Goal: Register for event/course

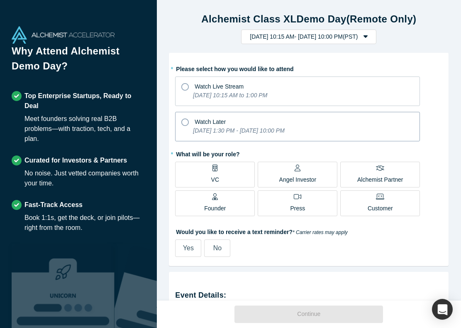
click at [184, 122] on icon at bounding box center [184, 121] width 7 height 7
click at [0, 0] on input "Watch Later [DATE] 1:30 PM - [DATE] 10:00 PM" at bounding box center [0, 0] width 0 height 0
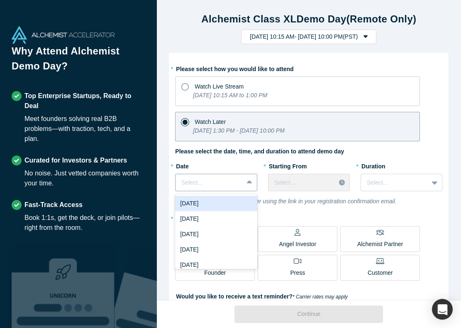
click at [227, 183] on div at bounding box center [209, 182] width 56 height 10
click at [226, 207] on div "[DATE]" at bounding box center [216, 203] width 82 height 15
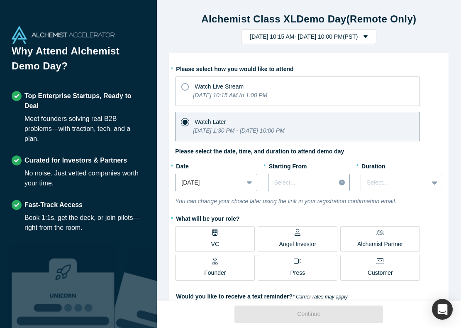
click at [313, 183] on div at bounding box center [301, 182] width 55 height 10
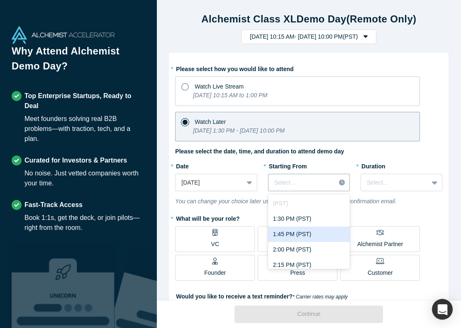
scroll to position [9, 0]
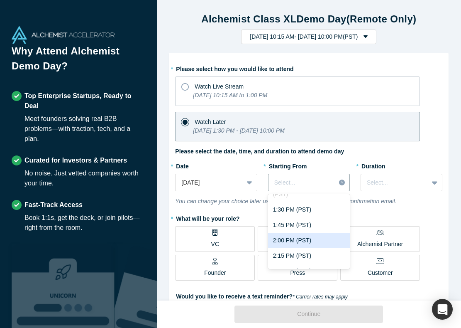
click at [308, 241] on div "2:00 PM (PST)" at bounding box center [309, 239] width 82 height 15
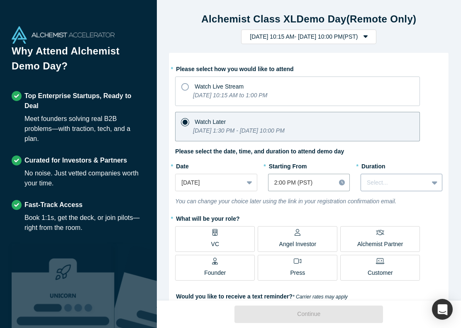
click at [377, 184] on div at bounding box center [395, 182] width 56 height 10
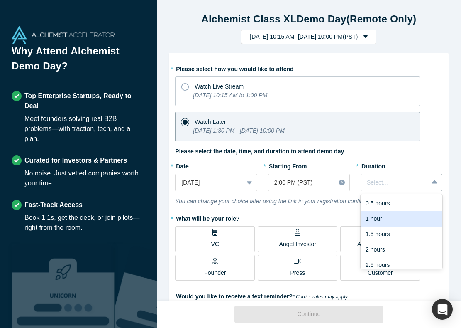
scroll to position [21, 0]
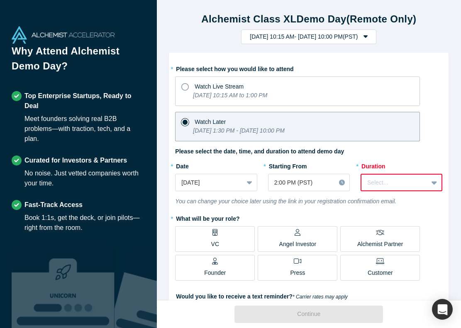
click at [339, 215] on label "* What will be your role?" at bounding box center [308, 217] width 267 height 12
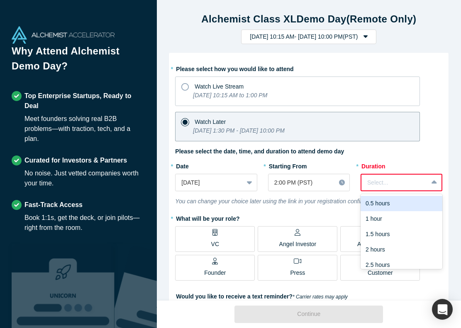
click at [387, 185] on div at bounding box center [394, 182] width 55 height 10
click at [387, 204] on div "0.5 hours" at bounding box center [402, 203] width 82 height 15
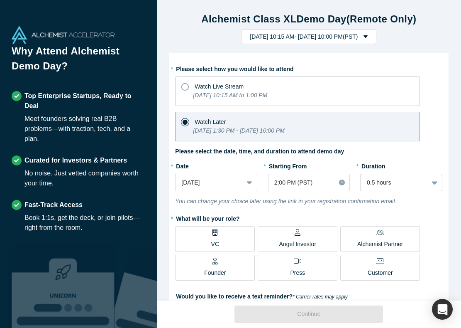
scroll to position [29, 0]
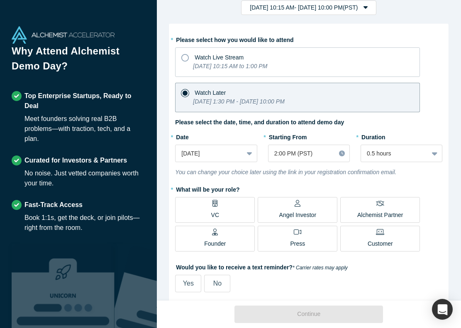
click at [228, 212] on label "VC" at bounding box center [215, 210] width 80 height 26
click at [0, 0] on input "VC" at bounding box center [0, 0] width 0 height 0
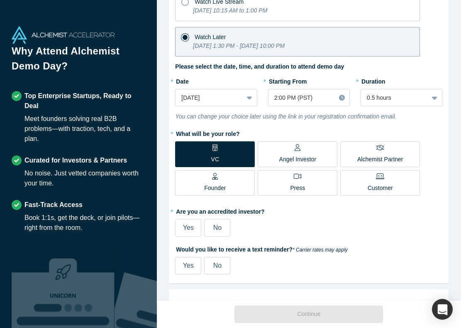
scroll to position [107, 0]
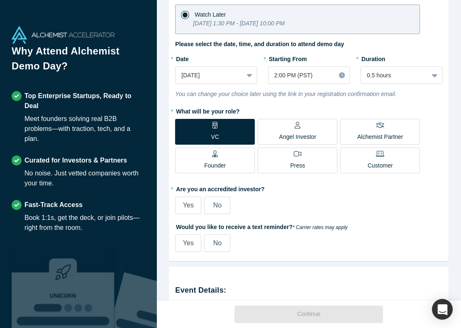
click at [190, 206] on span "Yes" at bounding box center [188, 204] width 11 height 7
click at [0, 0] on input "Yes" at bounding box center [0, 0] width 0 height 0
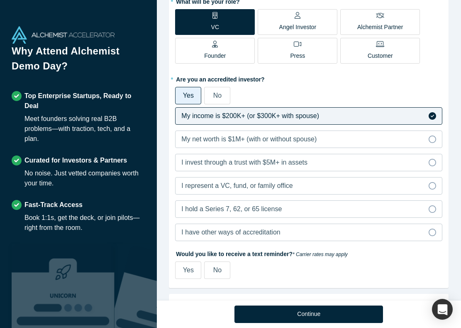
scroll to position [218, 0]
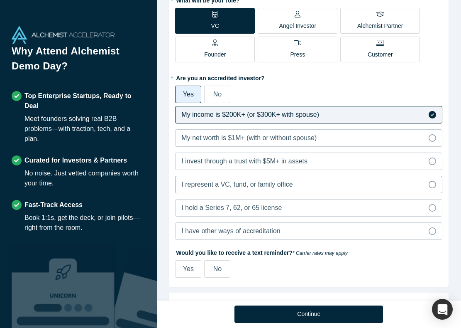
click at [226, 186] on span "I represent a VC, fund, or family office" at bounding box center [236, 184] width 111 height 7
click at [0, 0] on input "I represent a VC, fund, or family office" at bounding box center [0, 0] width 0 height 0
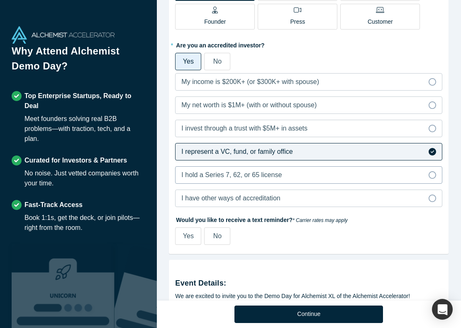
scroll to position [274, 0]
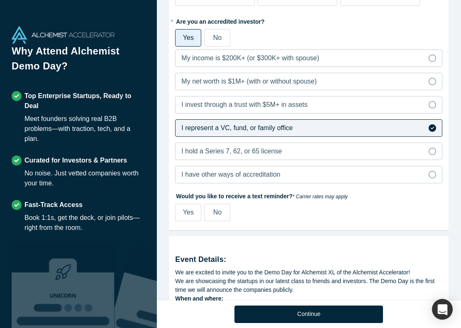
click at [220, 213] on span "No" at bounding box center [217, 211] width 8 height 7
click at [0, 0] on input "No" at bounding box center [0, 0] width 0 height 0
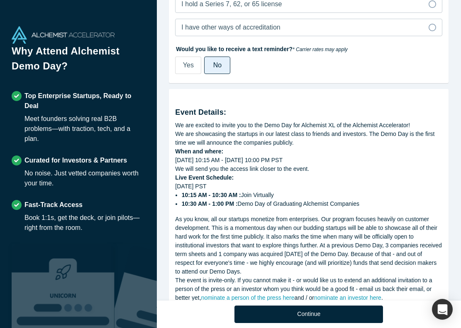
scroll to position [467, 0]
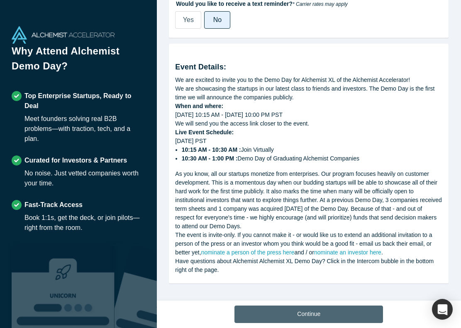
click at [291, 311] on button "Continue" at bounding box center [309, 313] width 149 height 17
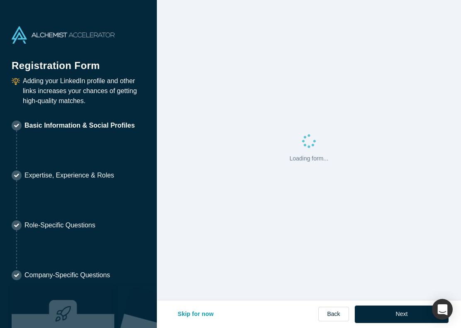
select select "US"
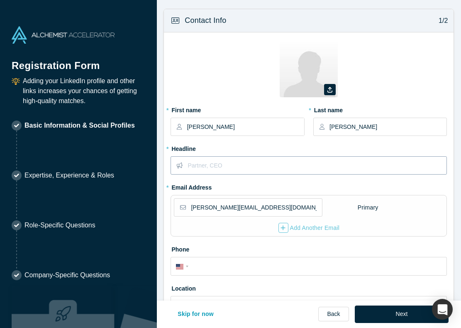
click at [237, 162] on input "text" at bounding box center [317, 164] width 259 height 17
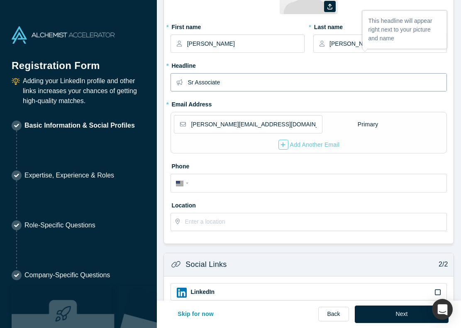
scroll to position [101, 0]
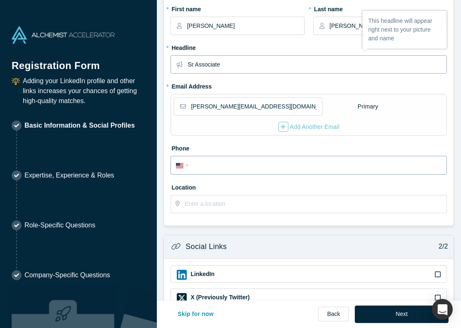
type input "Sr Associate"
click at [227, 169] on input "tel" at bounding box center [316, 165] width 251 height 12
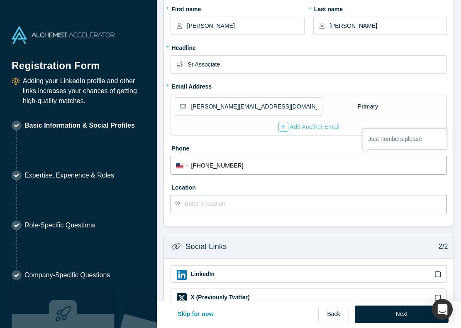
type input "[PHONE_NUMBER]"
click at [210, 204] on input "text" at bounding box center [316, 203] width 262 height 17
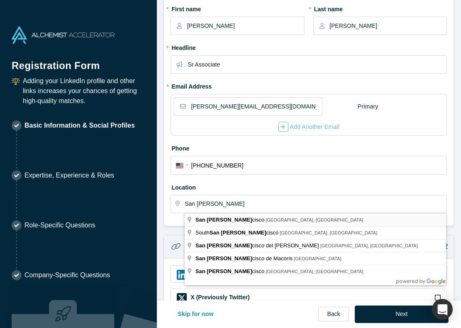
type input "[GEOGRAPHIC_DATA], [GEOGRAPHIC_DATA], [GEOGRAPHIC_DATA]"
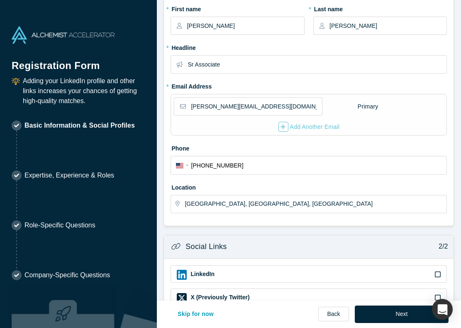
click at [240, 235] on div "Social Links 2/2 LinkedIn X (Previously Twitter) Wellfound (previously AngelLis…" at bounding box center [309, 320] width 291 height 171
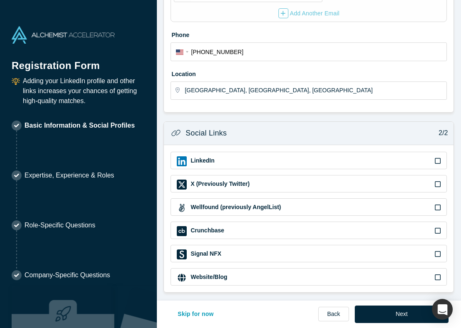
scroll to position [218, 0]
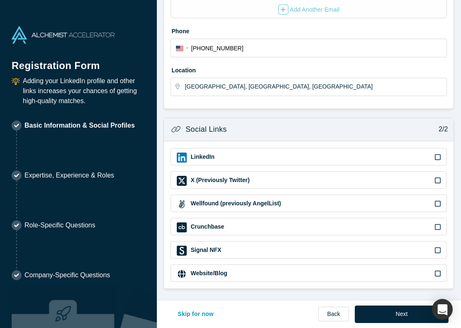
click at [437, 178] on icon at bounding box center [438, 180] width 6 height 7
click at [0, 0] on input "checkbox" at bounding box center [0, 0] width 0 height 0
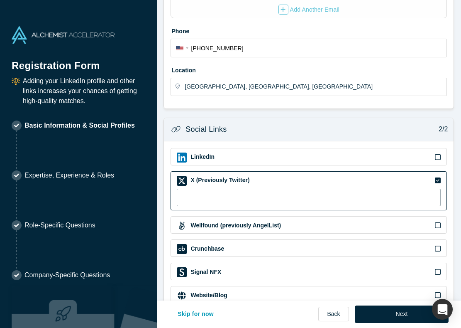
click at [355, 194] on input at bounding box center [309, 196] width 264 height 17
type input "@"
click at [436, 178] on icon at bounding box center [438, 180] width 6 height 6
click at [0, 0] on input "checkbox" at bounding box center [0, 0] width 0 height 0
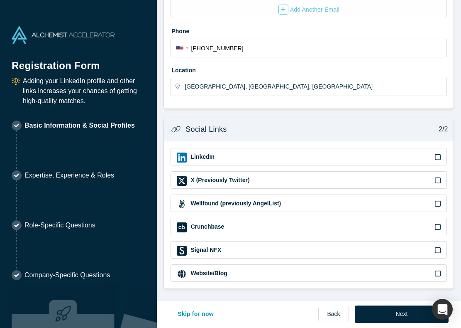
click at [439, 158] on icon at bounding box center [438, 157] width 6 height 7
click at [0, 0] on input "checkbox" at bounding box center [0, 0] width 0 height 0
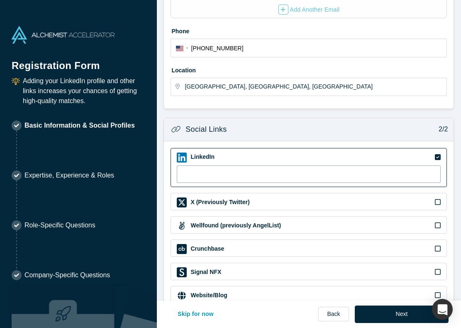
click at [317, 175] on input at bounding box center [309, 173] width 264 height 17
paste input "[URL][DOMAIN_NAME][PERSON_NAME]"
type input "[URL][DOMAIN_NAME][PERSON_NAME]"
click at [325, 197] on div "X (Previously Twitter)" at bounding box center [309, 202] width 264 height 10
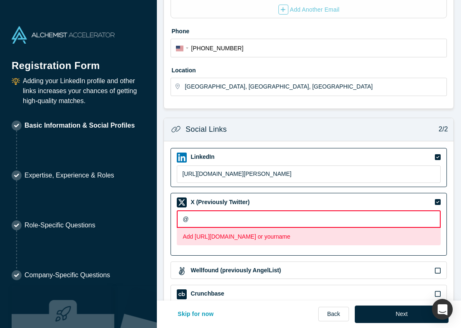
click at [266, 217] on input "@" at bounding box center [309, 218] width 264 height 17
paste input "[URL][DOMAIN_NAME]"
type input "@[URL][DOMAIN_NAME]"
click at [335, 125] on div "Social Links 2/2" at bounding box center [309, 129] width 290 height 23
click at [335, 137] on div "Social Links 2/2" at bounding box center [309, 129] width 290 height 23
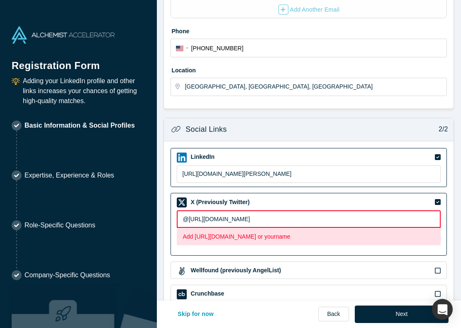
click at [353, 253] on div "X (Previously Twitter) @[URL][DOMAIN_NAME] Add [URL][DOMAIN_NAME] or yourname" at bounding box center [309, 224] width 276 height 63
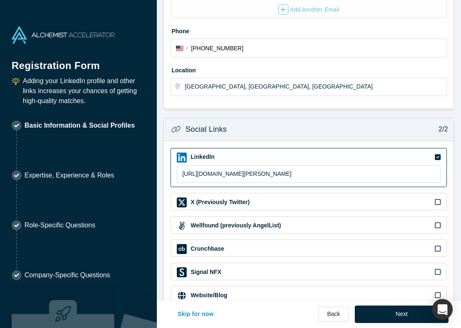
click at [219, 204] on label "X (Previously Twitter)" at bounding box center [220, 202] width 60 height 9
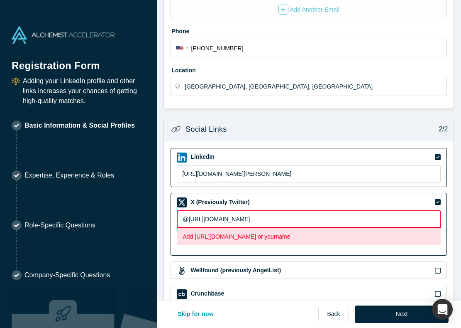
click at [189, 220] on input "@[URL][DOMAIN_NAME]" at bounding box center [309, 218] width 264 height 17
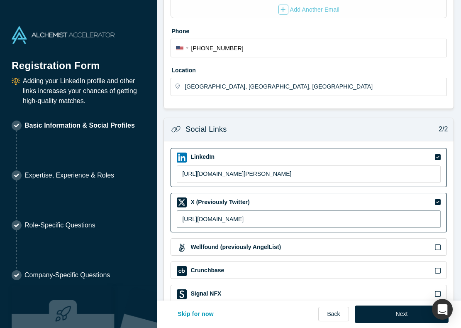
type input "[URL][DOMAIN_NAME]"
click at [169, 211] on div "LinkedIn [URL][DOMAIN_NAME][PERSON_NAME] X (Previously Twitter) [URL][DOMAIN_NA…" at bounding box center [309, 236] width 290 height 191
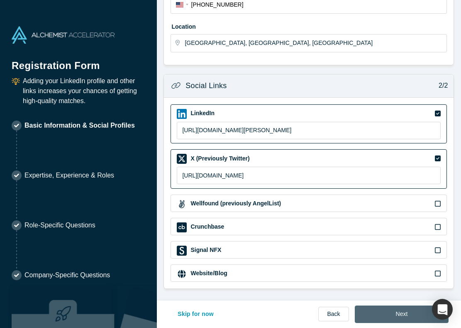
click at [368, 310] on button "Next" at bounding box center [402, 313] width 94 height 17
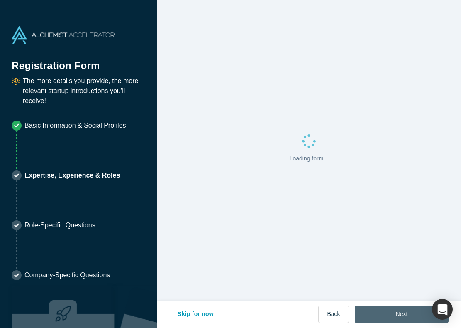
scroll to position [0, 0]
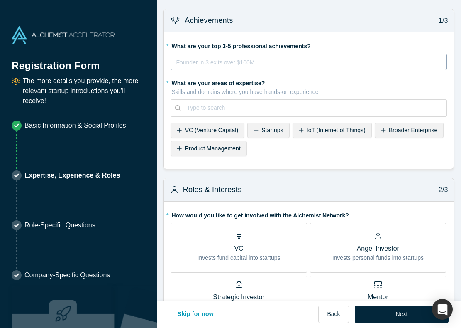
click at [264, 55] on div "Founder in 3 exits over $100M Ex-Googler on the Maps product Ultramarathoner fo…" at bounding box center [309, 62] width 276 height 17
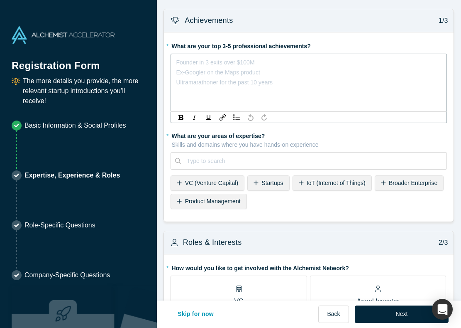
click at [288, 15] on div "Achievements 1/3" at bounding box center [309, 20] width 290 height 23
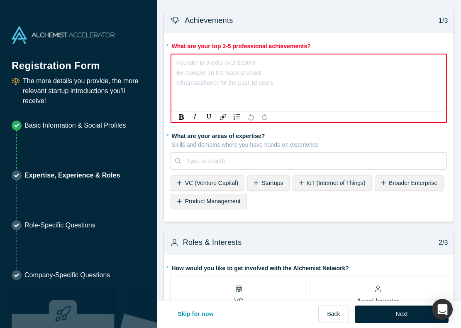
click at [259, 66] on div "rdw-editor" at bounding box center [309, 63] width 264 height 10
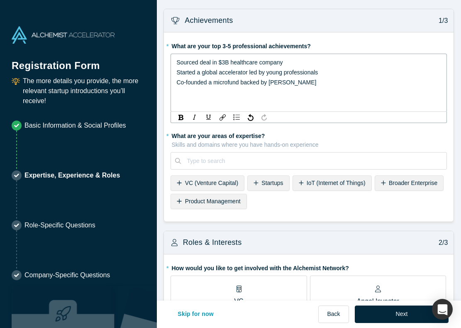
click at [257, 68] on span "Sourced deal in $3B healthcare company Started a global accelerator led by youn…" at bounding box center [247, 72] width 142 height 27
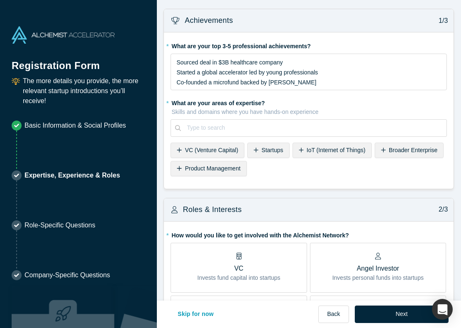
click at [209, 187] on div "* What are your top 3-5 professional achievements? Sourced deal in $3B healthca…" at bounding box center [309, 110] width 290 height 156
click at [209, 151] on span "VC (Venture Capital)" at bounding box center [211, 150] width 53 height 7
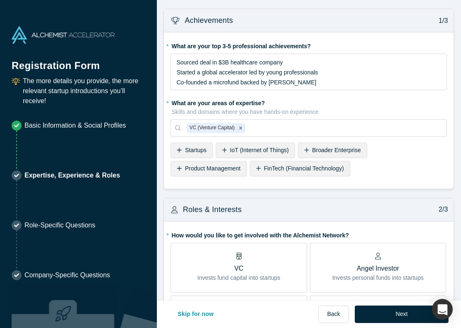
click at [185, 170] on span "Product Management" at bounding box center [213, 168] width 56 height 7
click at [303, 128] on icon "Remove Product Management" at bounding box center [302, 128] width 6 height 6
click at [197, 152] on span "Startups" at bounding box center [196, 150] width 22 height 7
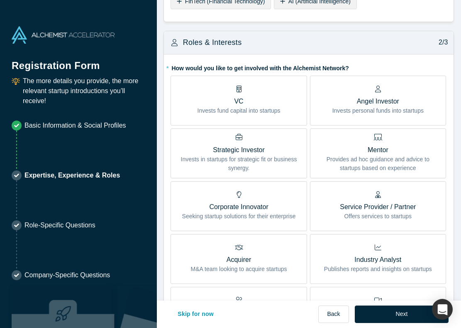
scroll to position [174, 0]
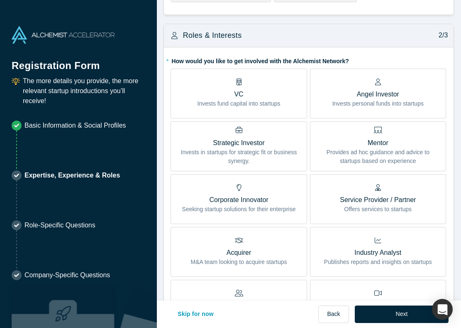
click at [240, 91] on p "VC" at bounding box center [239, 94] width 83 height 10
click at [0, 0] on input "VC Invests fund capital into startups" at bounding box center [0, 0] width 0 height 0
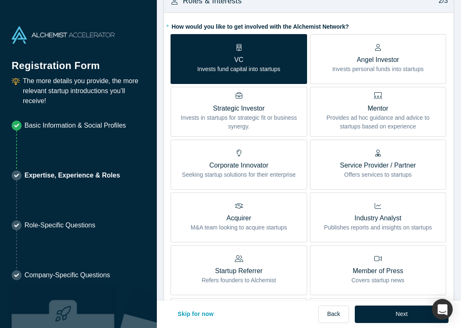
scroll to position [209, 0]
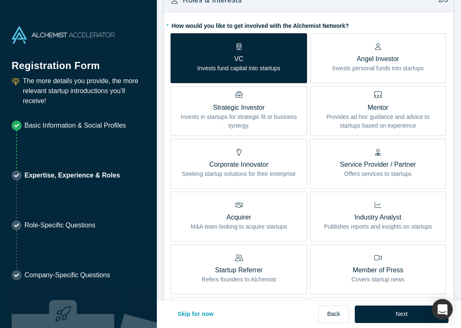
click at [345, 115] on p "Provides ad hoc guidance and advice to startups based on experience" at bounding box center [378, 120] width 124 height 17
click at [0, 0] on input "Mentor Provides ad hoc guidance and advice to startups based on experience" at bounding box center [0, 0] width 0 height 0
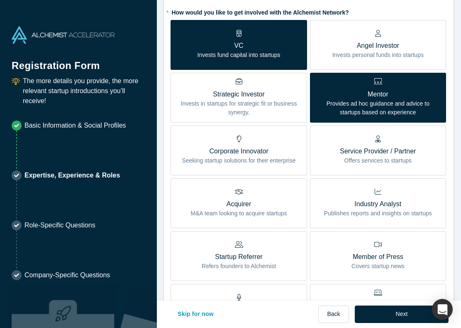
scroll to position [222, 0]
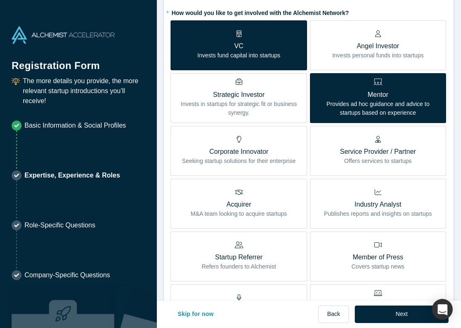
click at [351, 90] on p "Mentor" at bounding box center [378, 95] width 124 height 10
click at [0, 0] on input "Mentor Provides ad hoc guidance and advice to startups based on experience" at bounding box center [0, 0] width 0 height 0
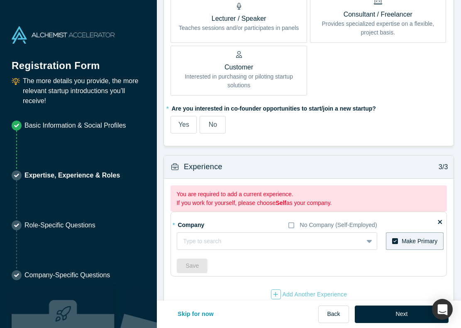
scroll to position [531, 0]
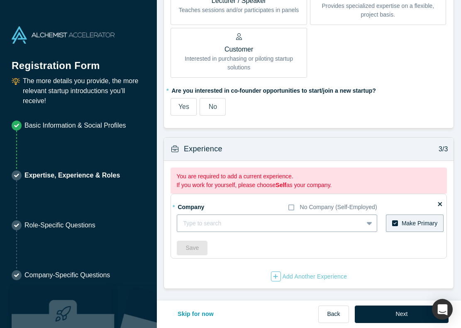
click at [233, 224] on div at bounding box center [270, 223] width 174 height 10
type input "Mighty Capital"
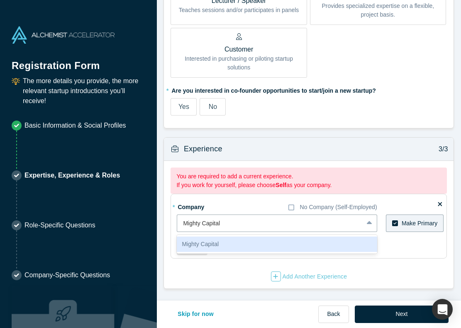
click at [208, 244] on div "Mighty Capital" at bounding box center [277, 243] width 200 height 15
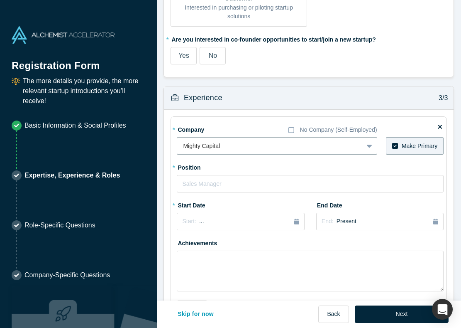
scroll to position [592, 0]
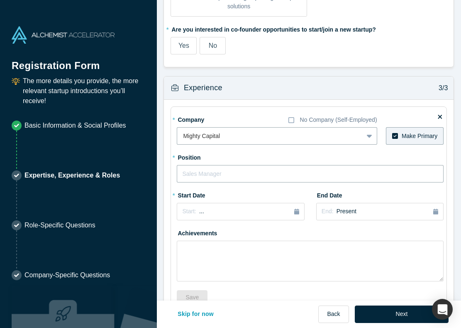
click at [253, 174] on input "text" at bounding box center [310, 173] width 267 height 17
type input "Sr Associate"
click at [216, 209] on div "Start: ..." at bounding box center [240, 211] width 117 height 9
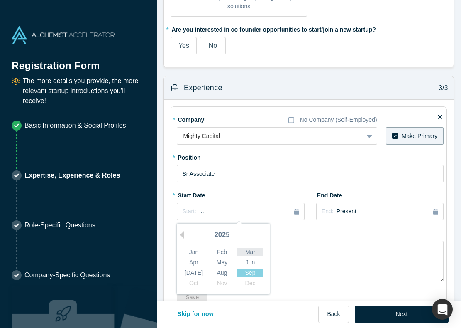
click at [247, 254] on div "Mar" at bounding box center [250, 251] width 27 height 9
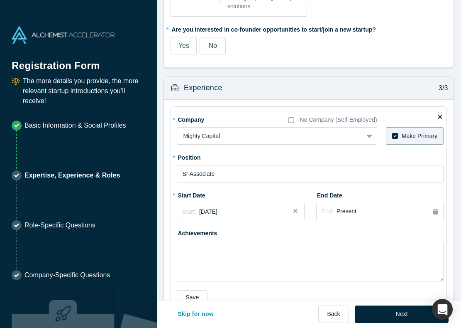
click at [298, 229] on div "Achievements" at bounding box center [310, 253] width 267 height 55
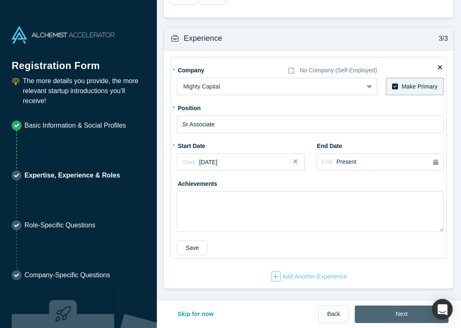
click at [384, 315] on button "Next" at bounding box center [402, 313] width 94 height 17
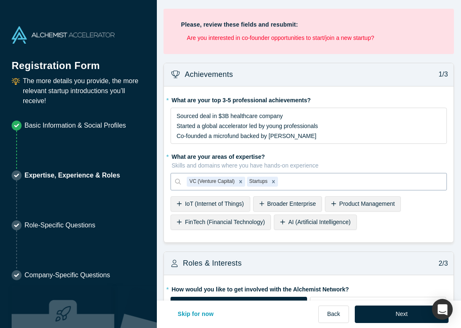
click at [271, 41] on li "Are you interested in co-founder opportunities to start/join a new startup?" at bounding box center [312, 38] width 250 height 9
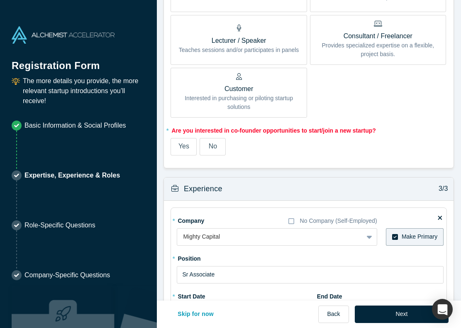
scroll to position [545, 0]
click at [184, 144] on span "Yes" at bounding box center [183, 146] width 11 height 7
click at [0, 0] on input "Yes" at bounding box center [0, 0] width 0 height 0
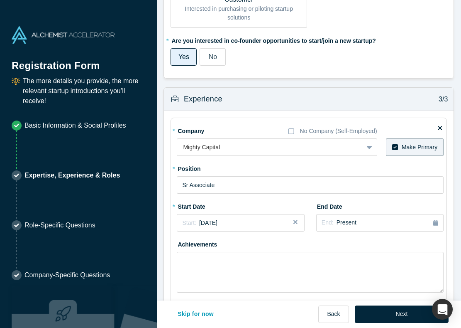
scroll to position [642, 0]
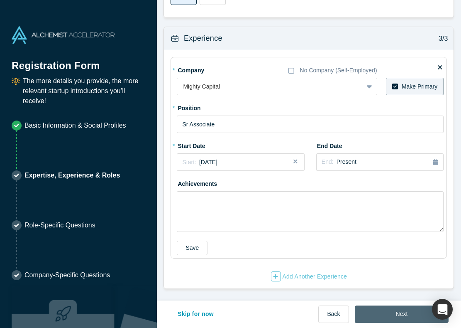
click at [389, 315] on button "Next" at bounding box center [402, 313] width 94 height 17
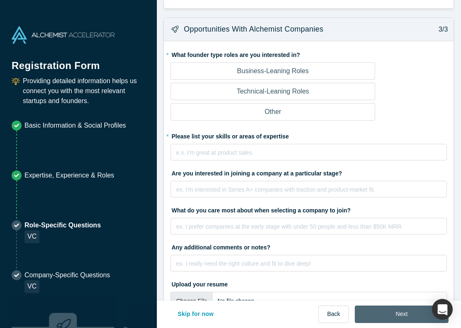
scroll to position [0, 0]
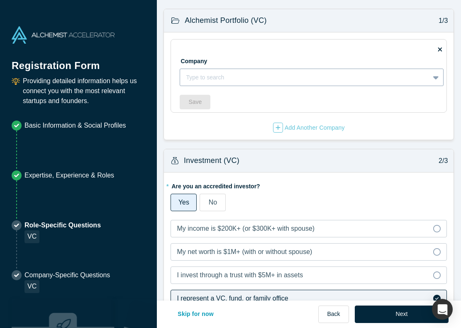
click at [316, 76] on div at bounding box center [305, 77] width 238 height 10
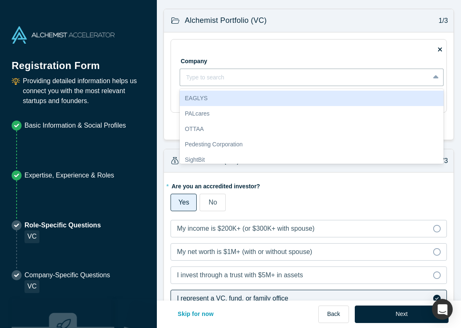
click at [311, 51] on div "Company EAGLYS, 1 of 10. 10 results available. Use Up and Down to choose option…" at bounding box center [312, 67] width 264 height 38
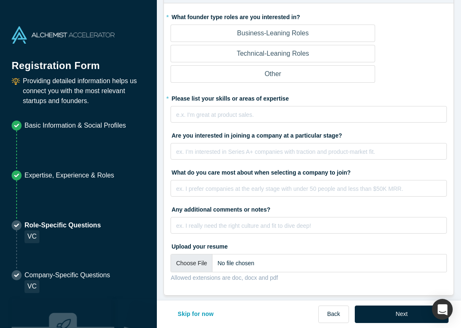
scroll to position [686, 0]
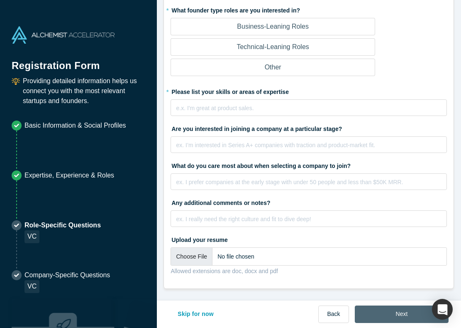
click at [385, 309] on button "Next" at bounding box center [402, 313] width 94 height 17
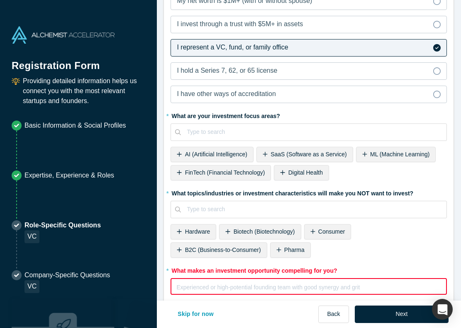
scroll to position [366, 0]
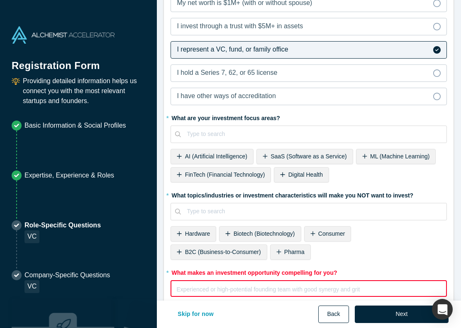
click at [334, 312] on button "Back" at bounding box center [333, 313] width 30 height 17
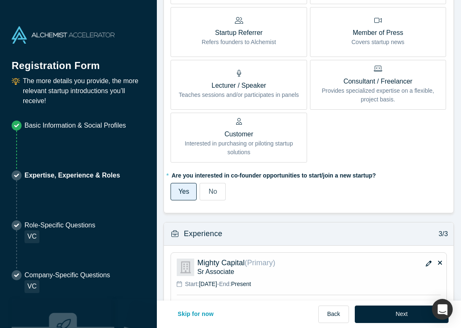
scroll to position [447, 0]
click at [209, 191] on span "No" at bounding box center [213, 190] width 8 height 7
click at [0, 0] on input "No" at bounding box center [0, 0] width 0 height 0
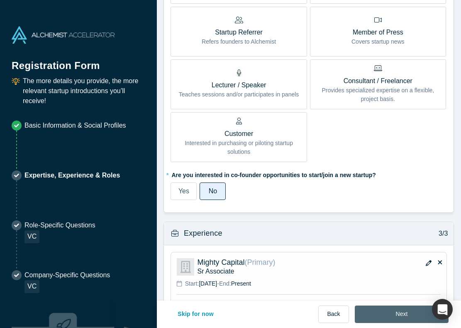
click at [381, 310] on button "Next" at bounding box center [402, 313] width 94 height 17
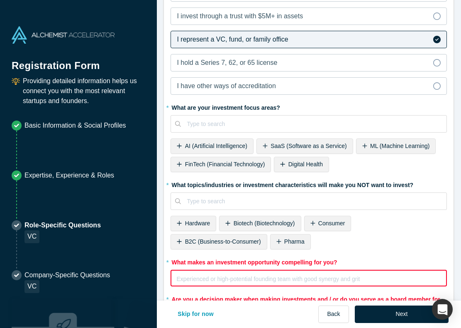
scroll to position [269, 0]
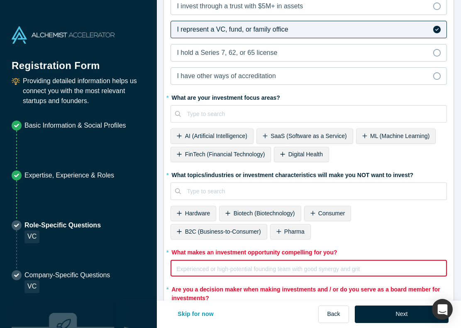
click at [222, 134] on span "AI (Artificial Intelligence)" at bounding box center [216, 135] width 62 height 7
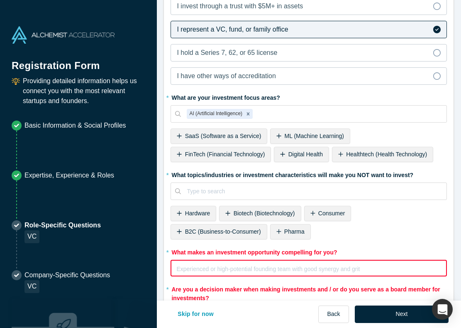
click at [222, 132] on div "SaaS (Software as a Service)" at bounding box center [219, 135] width 97 height 15
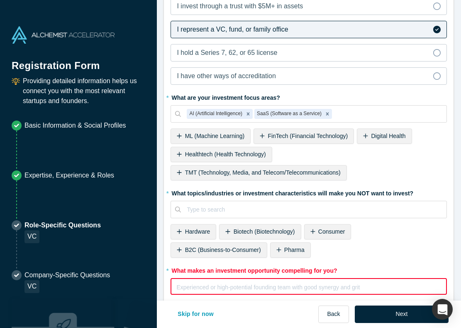
click at [215, 133] on span "ML (Machine Learning)" at bounding box center [214, 135] width 59 height 7
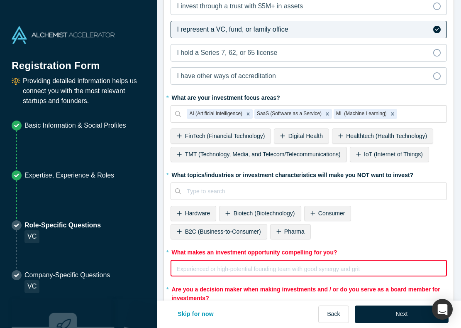
click at [217, 139] on span "FinTech (Financial Technology)" at bounding box center [225, 135] width 80 height 7
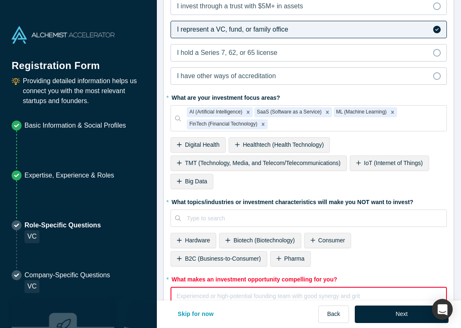
click at [247, 146] on span "Healthtech (Health Technology)" at bounding box center [283, 144] width 81 height 7
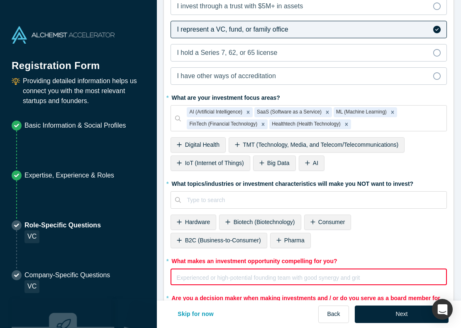
click at [211, 142] on span "Digital Health" at bounding box center [202, 144] width 34 height 7
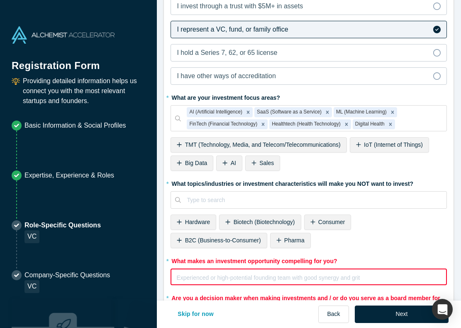
click at [237, 141] on span "TMT (Technology, Media, and Telecom/Telecommunications)" at bounding box center [263, 144] width 156 height 7
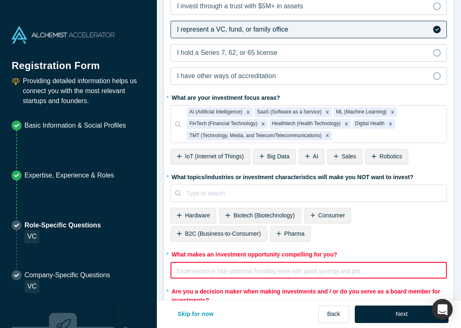
click at [225, 154] on span "IoT (Internet of Things)" at bounding box center [214, 156] width 59 height 7
click at [196, 156] on span "Big Data" at bounding box center [196, 156] width 22 height 7
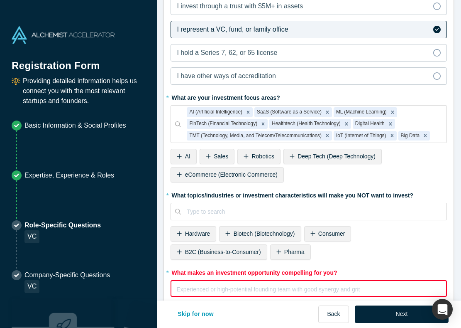
click at [189, 156] on span "AI" at bounding box center [187, 156] width 5 height 7
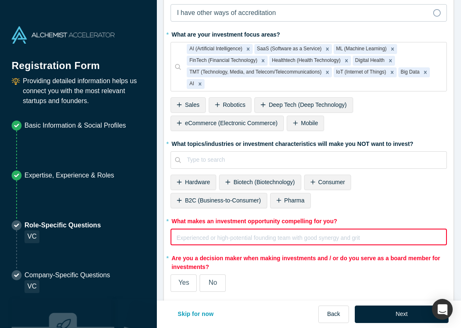
scroll to position [342, 0]
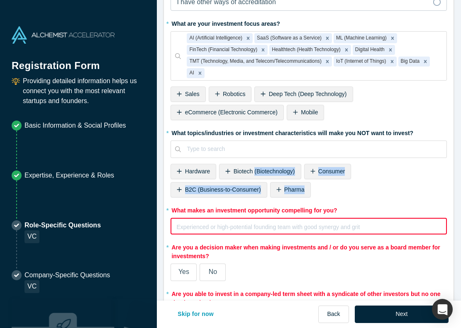
drag, startPoint x: 255, startPoint y: 174, endPoint x: 345, endPoint y: 186, distance: 90.9
click at [345, 186] on div "* What topics/industries or investment characteristics will make you NOT want t…" at bounding box center [309, 163] width 276 height 74
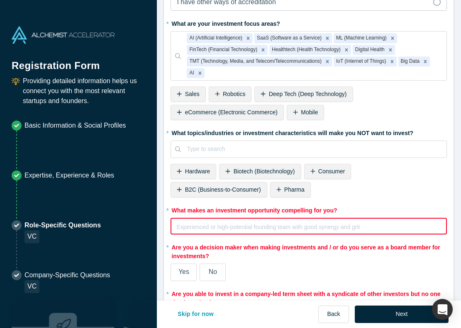
click at [350, 188] on div "* What topics/industries or investment characteristics will make you NOT want t…" at bounding box center [309, 163] width 276 height 74
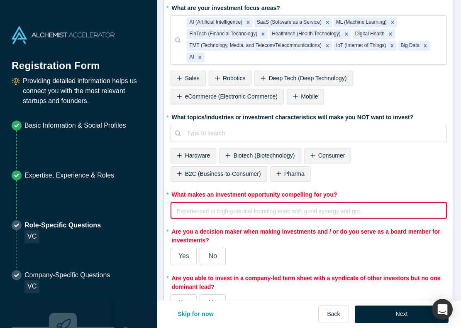
scroll to position [359, 0]
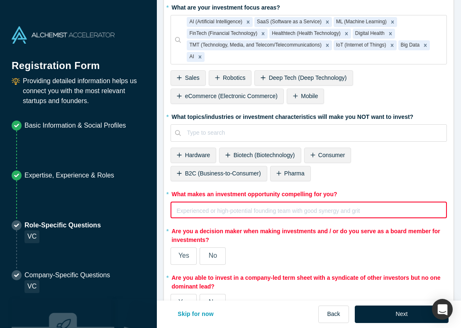
click at [189, 157] on span "Hardware" at bounding box center [197, 155] width 25 height 7
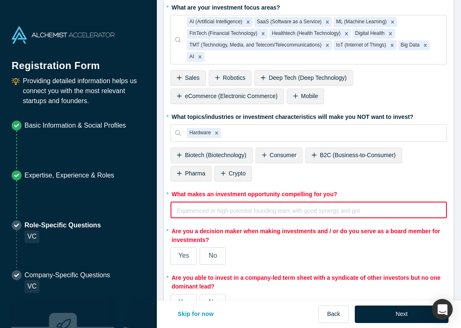
click at [270, 154] on div "Consumer" at bounding box center [279, 154] width 47 height 15
click at [309, 152] on span "B2C (Business-to-Consumer)" at bounding box center [308, 155] width 76 height 7
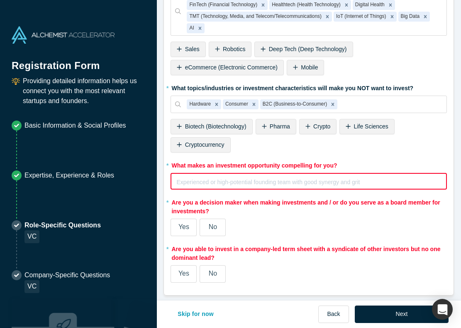
scroll to position [394, 0]
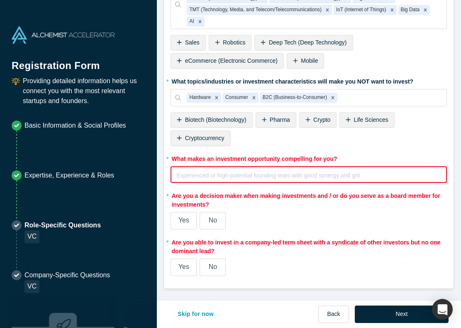
click at [279, 170] on div "rdw-editor" at bounding box center [309, 175] width 264 height 10
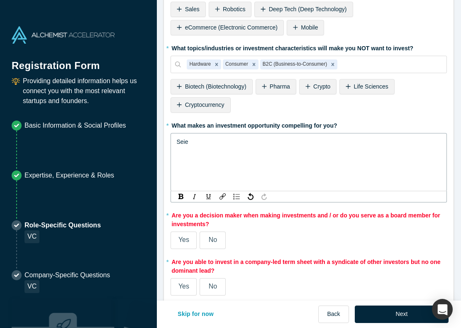
scroll to position [447, 0]
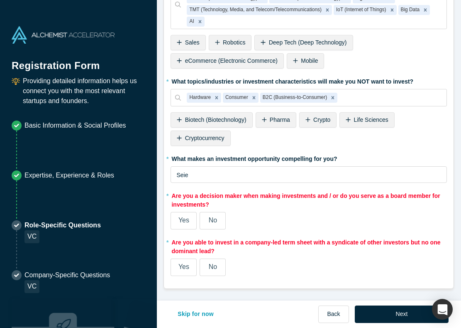
click at [214, 223] on span "No" at bounding box center [213, 219] width 8 height 7
click at [0, 0] on input "No" at bounding box center [0, 0] width 0 height 0
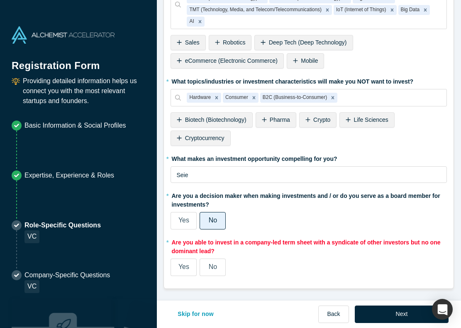
scroll to position [394, 0]
click at [190, 270] on label "Yes" at bounding box center [184, 266] width 26 height 17
click at [0, 0] on input "Yes" at bounding box center [0, 0] width 0 height 0
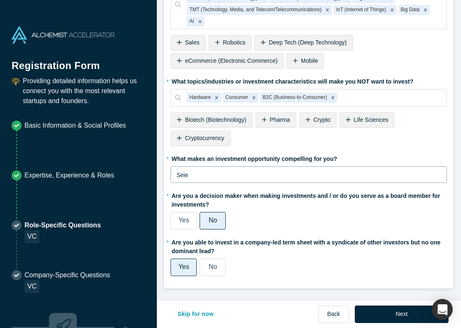
scroll to position [405, 0]
click at [191, 172] on div "Seie" at bounding box center [309, 174] width 276 height 17
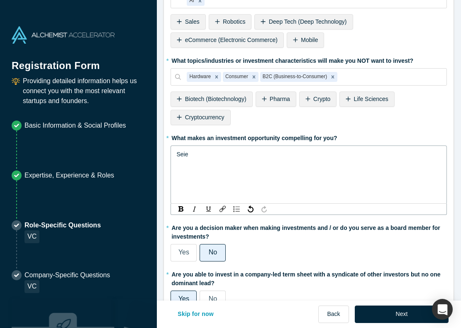
scroll to position [412, 0]
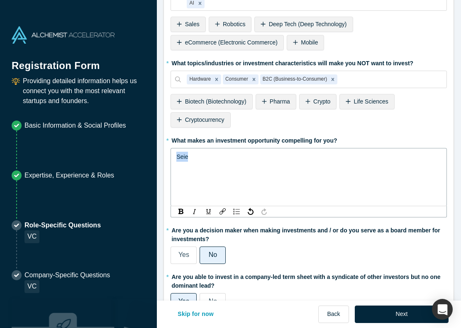
drag, startPoint x: 192, startPoint y: 161, endPoint x: 169, endPoint y: 161, distance: 23.7
click at [169, 161] on div "* Are you an accredited investor? Yes No My income is $200K+ (or $300K+ with sp…" at bounding box center [309, 41] width 290 height 562
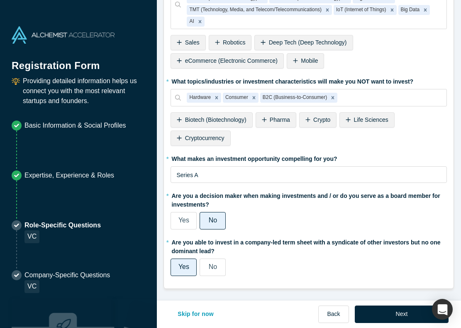
click at [327, 235] on fieldset "* Are you an accredited investor? Yes No My income is $200K+ (or $300K+ with sp…" at bounding box center [309, 33] width 276 height 496
click at [399, 312] on button "Next" at bounding box center [402, 313] width 94 height 17
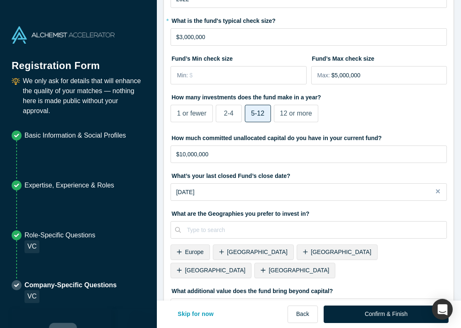
scroll to position [200, 0]
click at [225, 156] on input "$10,000,000" at bounding box center [309, 154] width 276 height 17
drag, startPoint x: 230, startPoint y: 161, endPoint x: 178, endPoint y: 152, distance: 51.8
click at [178, 152] on input "$10,000,000" at bounding box center [309, 154] width 276 height 17
click at [343, 175] on label "What’s your last closed Fund’s close date?" at bounding box center [309, 175] width 276 height 12
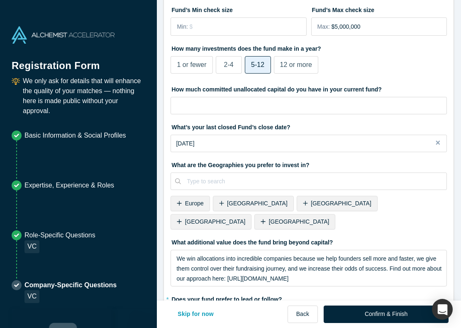
scroll to position [282, 0]
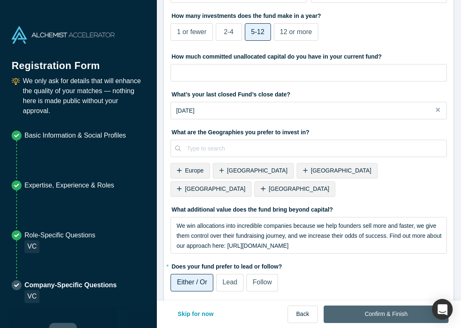
click at [382, 316] on button "Confirm & Finish" at bounding box center [386, 313] width 125 height 17
